Goal: Task Accomplishment & Management: Manage account settings

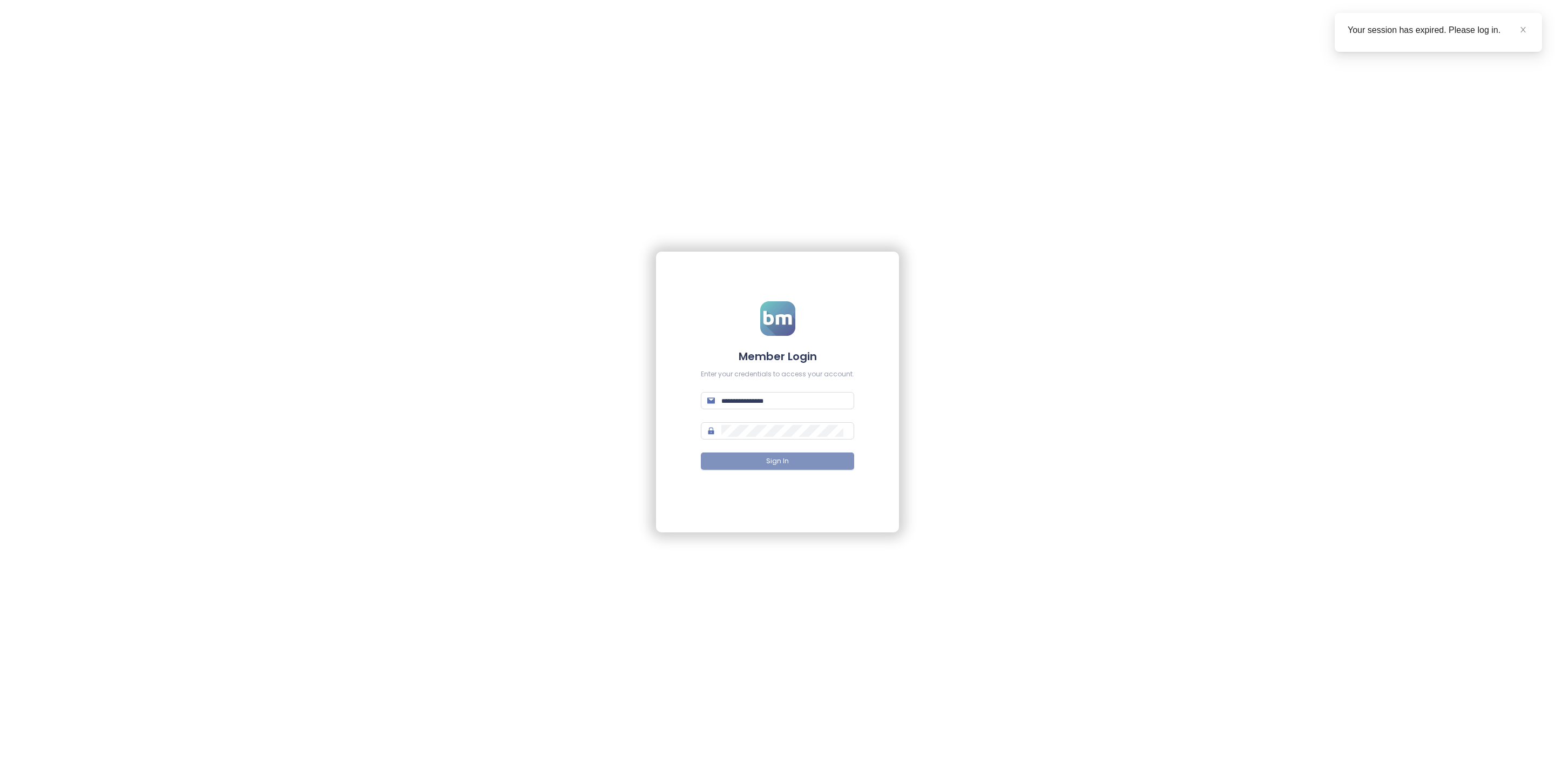
type input "**********"
click at [796, 461] on button "Sign In" at bounding box center [778, 461] width 154 height 18
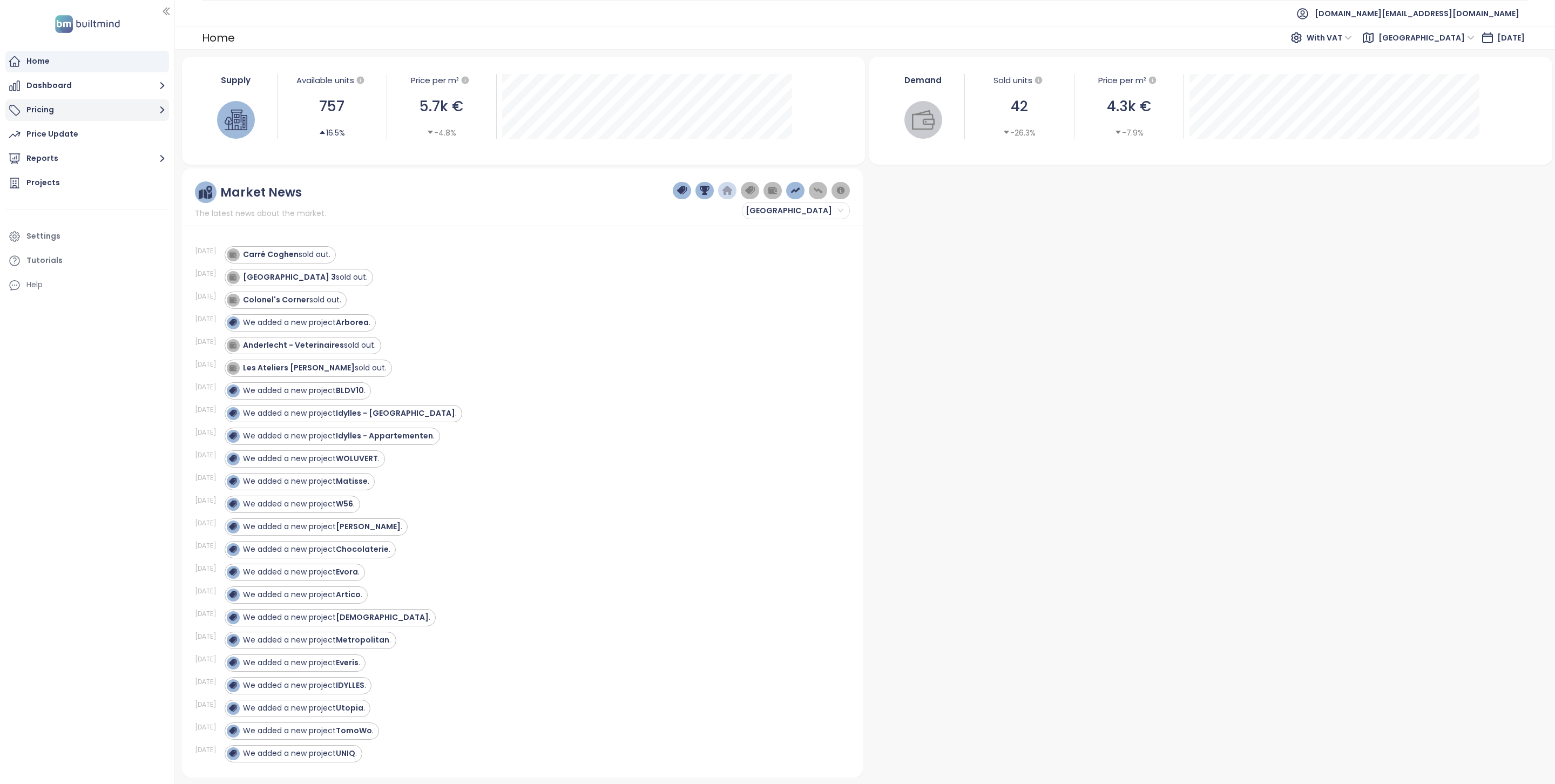
click at [159, 113] on icon "button" at bounding box center [162, 109] width 13 height 13
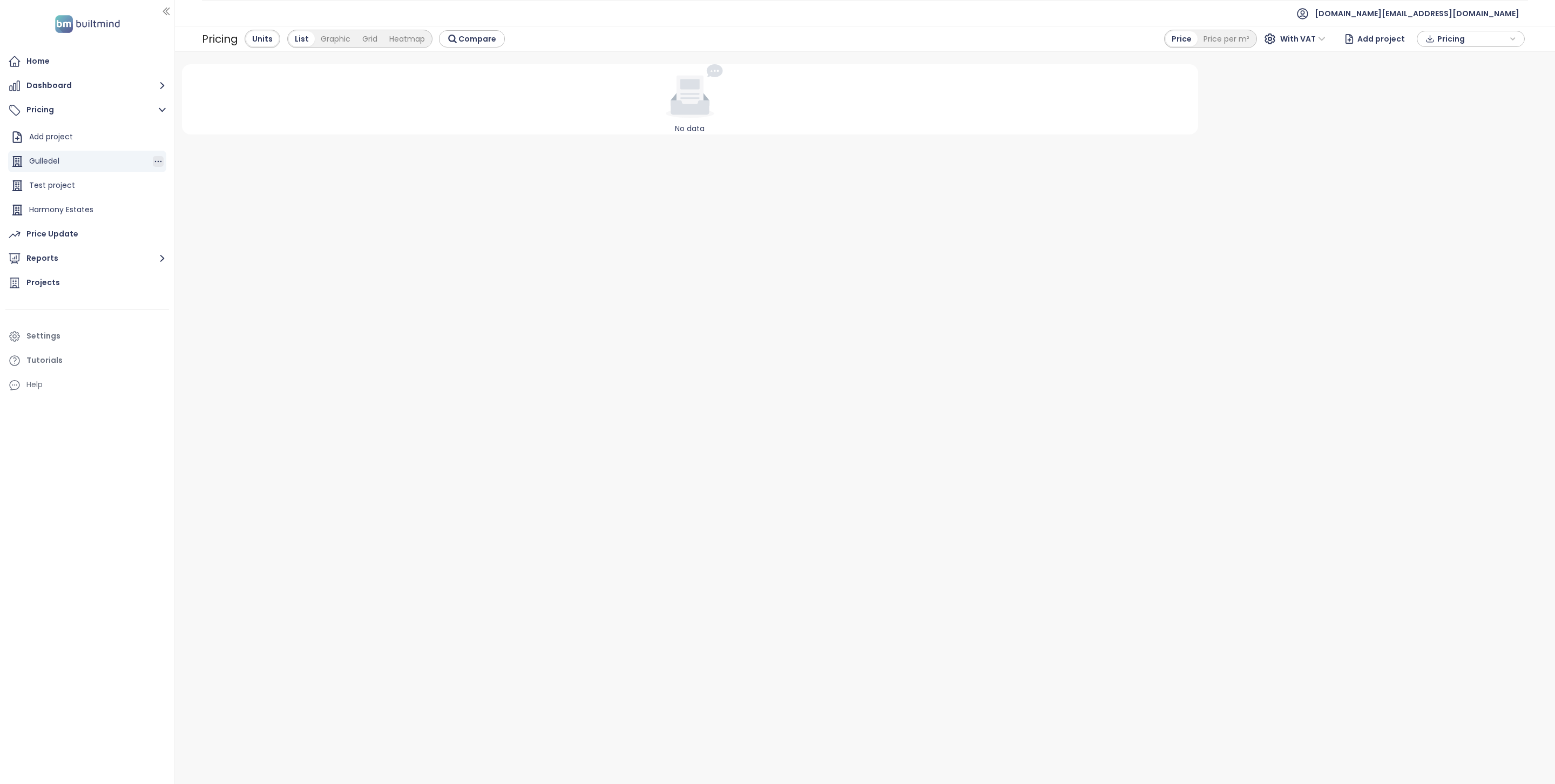
click at [158, 161] on icon "button" at bounding box center [159, 162] width 7 height 1
click at [201, 209] on button "Delete" at bounding box center [195, 211] width 48 height 13
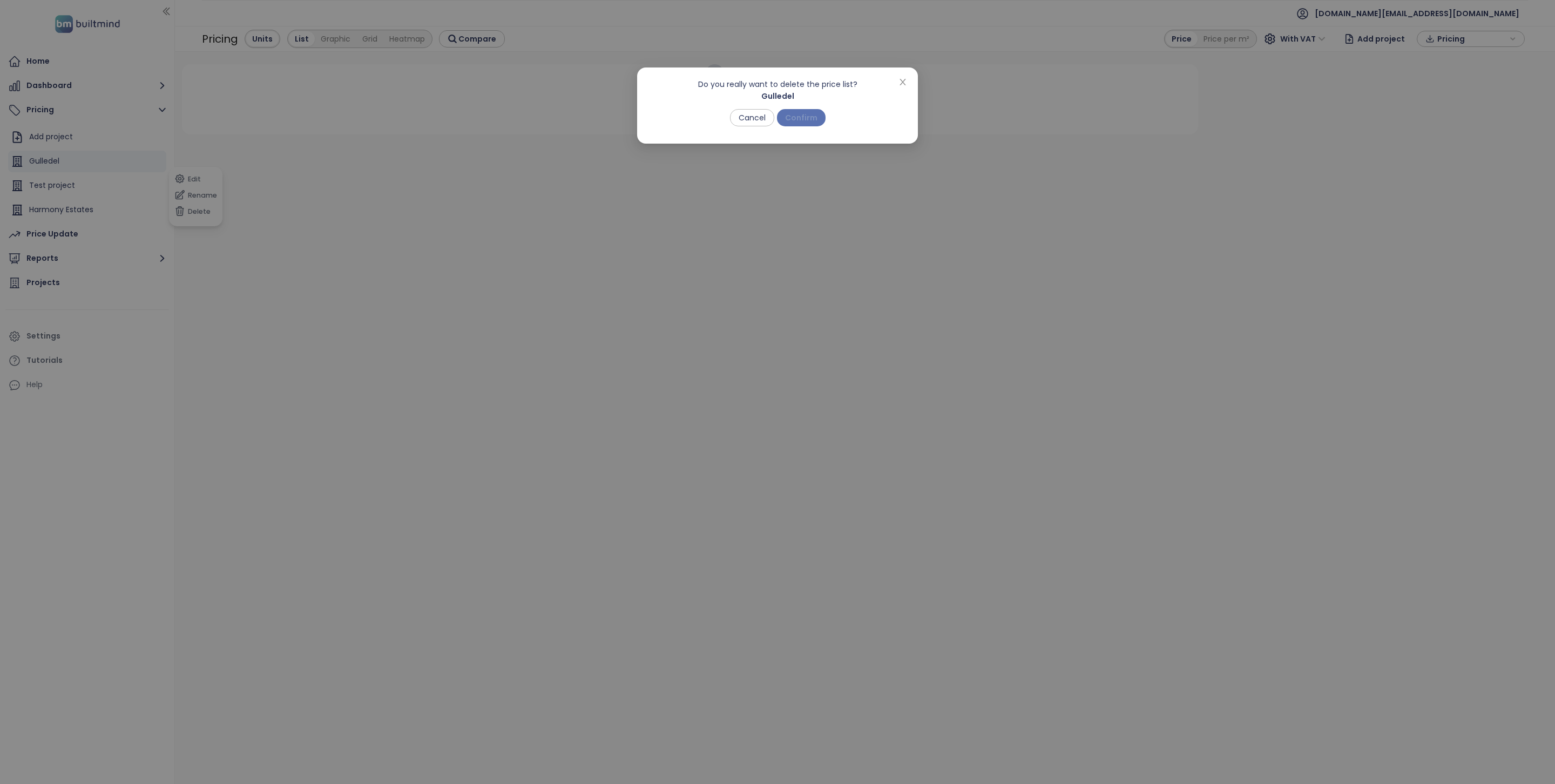
click at [795, 113] on span "Confirm" at bounding box center [801, 118] width 32 height 12
